Goal: Information Seeking & Learning: Learn about a topic

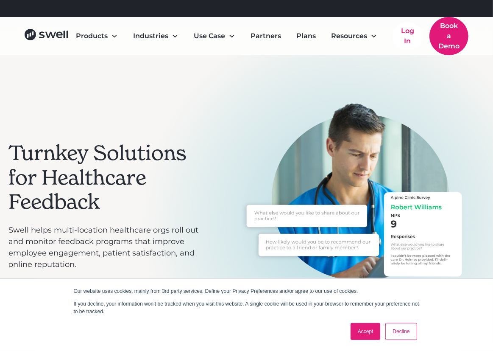
click at [360, 332] on link "Accept" at bounding box center [366, 331] width 30 height 17
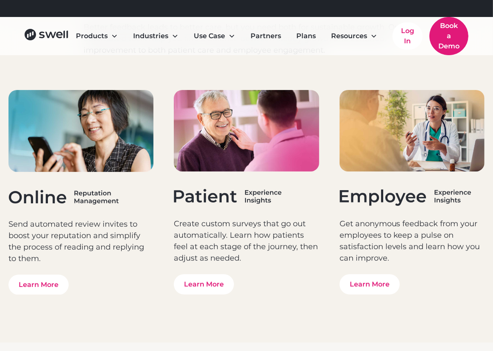
scroll to position [2760, 0]
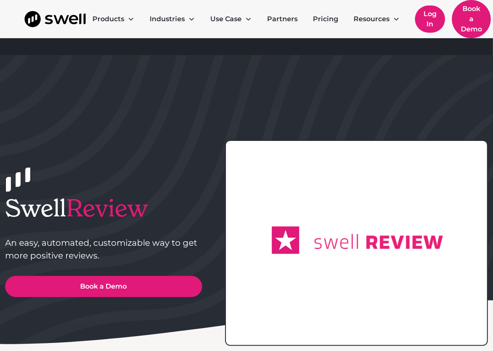
click at [428, 20] on link "Log In" at bounding box center [430, 19] width 30 height 27
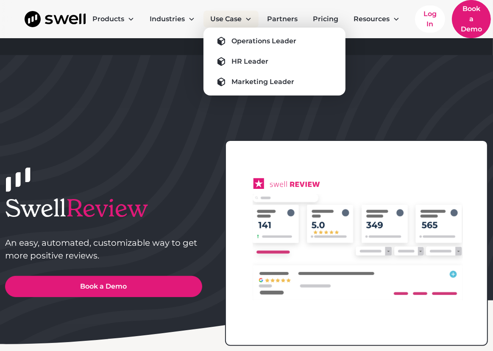
click at [229, 20] on div "Use Case" at bounding box center [225, 19] width 31 height 10
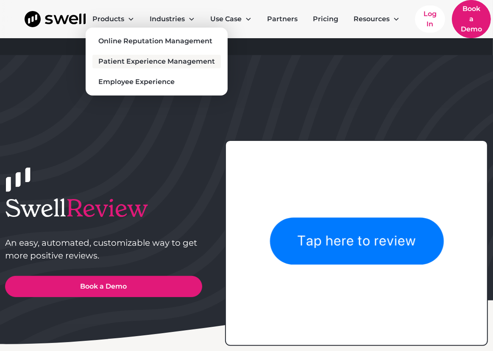
click at [175, 63] on div "Patient Experience Management" at bounding box center [156, 61] width 117 height 10
